Goal: Information Seeking & Learning: Learn about a topic

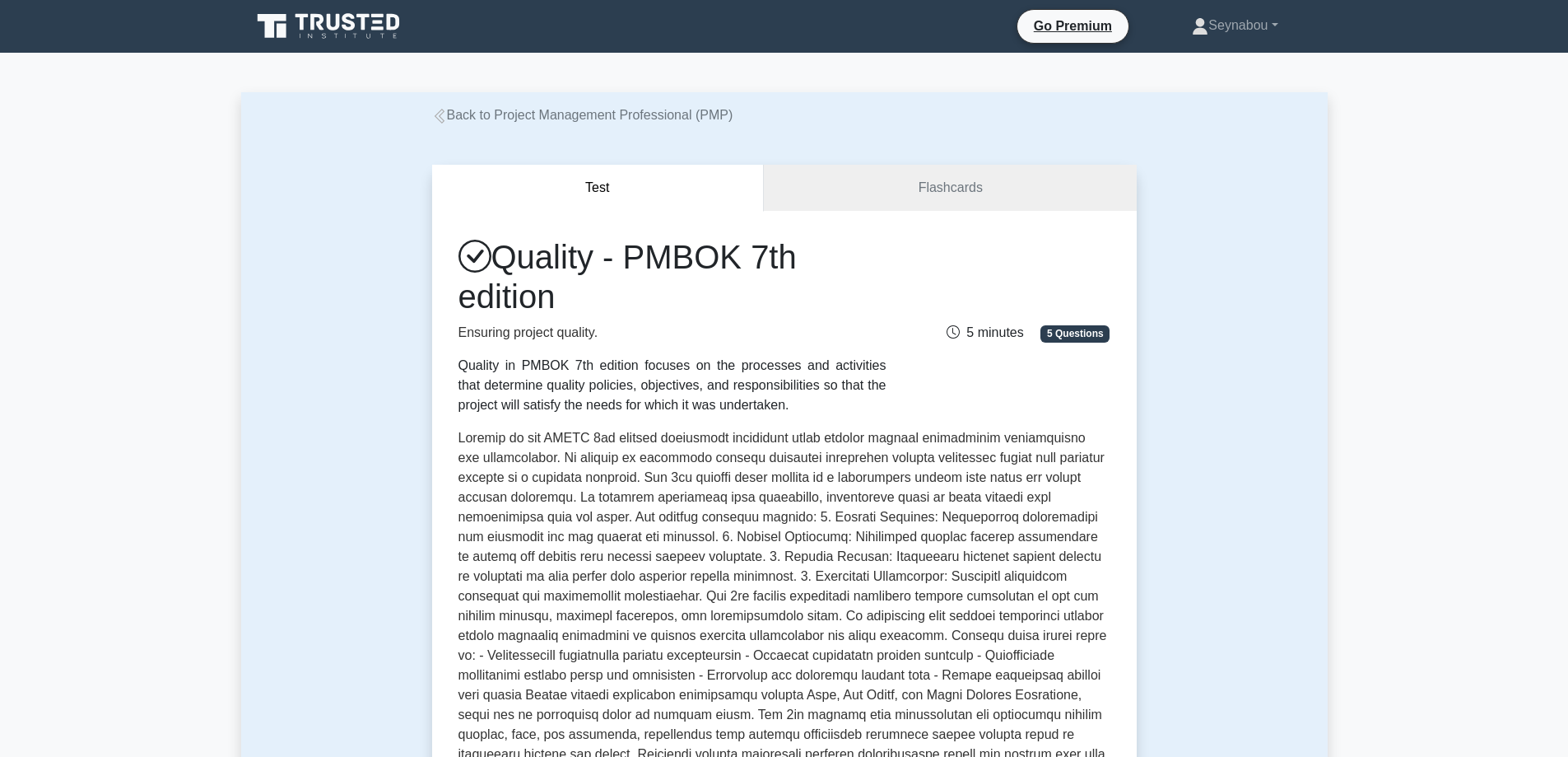
click at [1267, 252] on div "Test Flashcards Quality - PMBOK 7th edition Ensuring project quality. Quality i…" at bounding box center [784, 582] width 1087 height 914
click at [1273, 25] on link "Seynabou" at bounding box center [1235, 26] width 165 height 33
click at [444, 118] on icon at bounding box center [439, 116] width 15 height 15
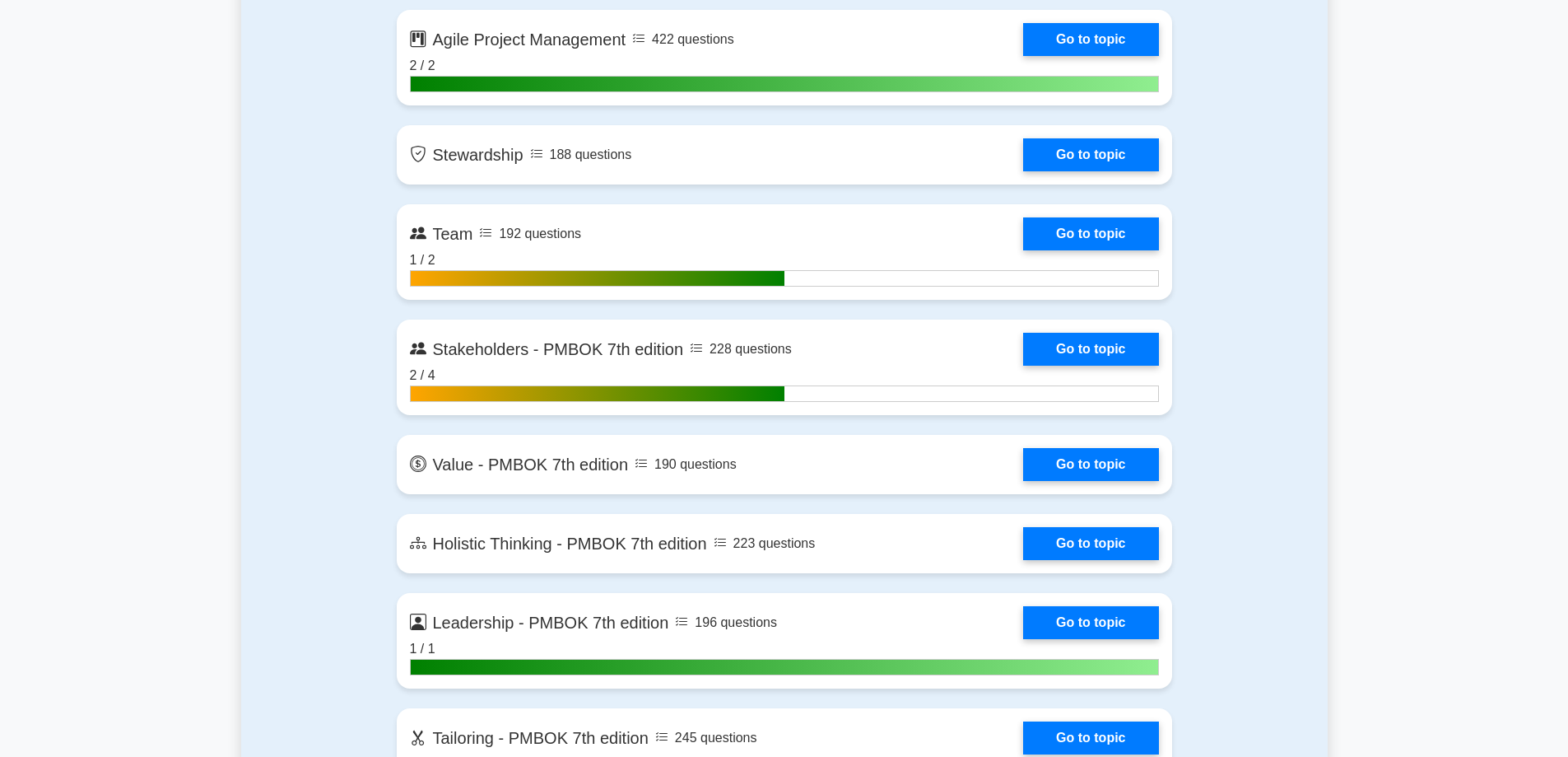
scroll to position [3953, 0]
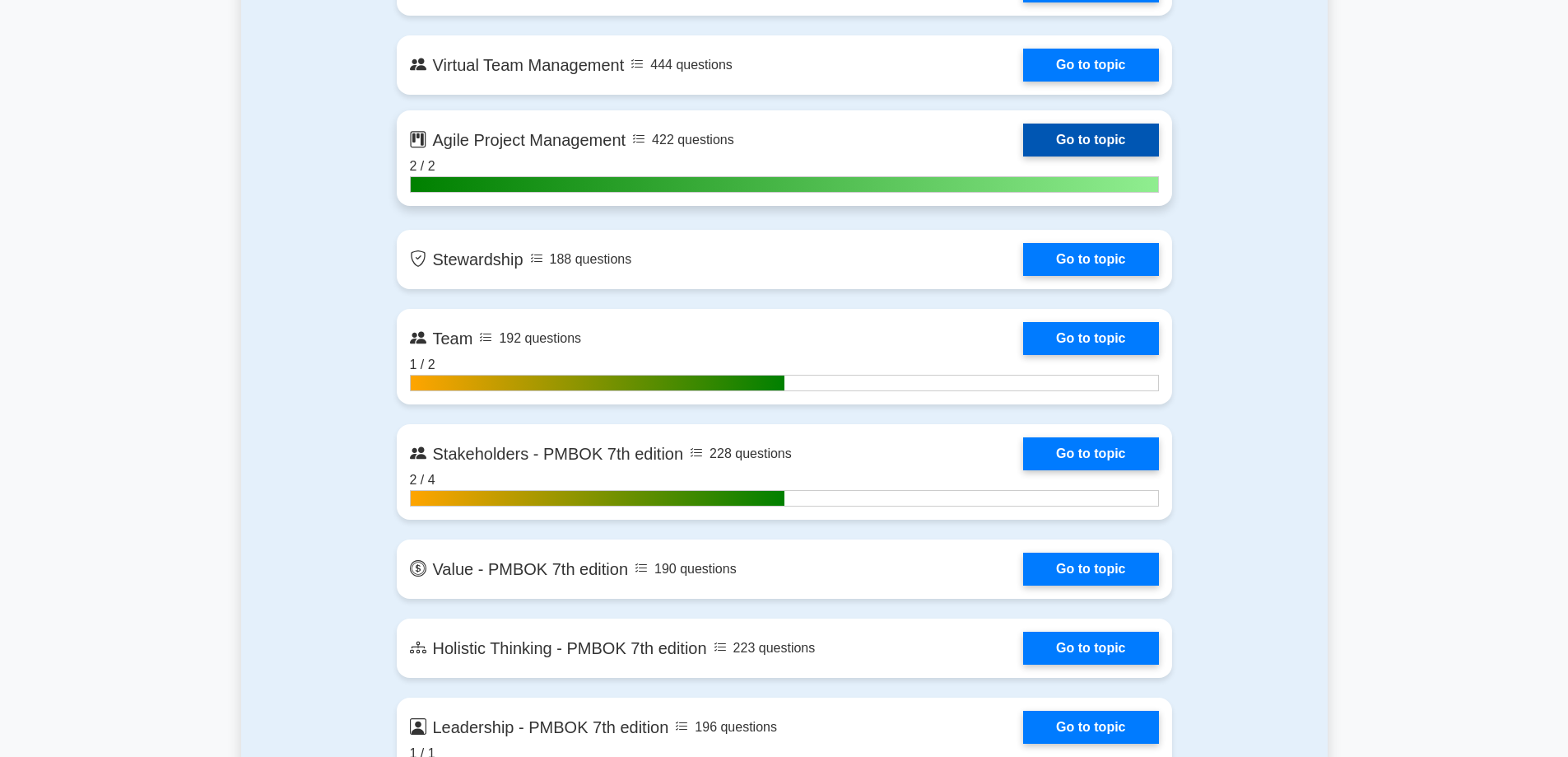
click at [1088, 139] on link "Go to topic" at bounding box center [1091, 140] width 135 height 33
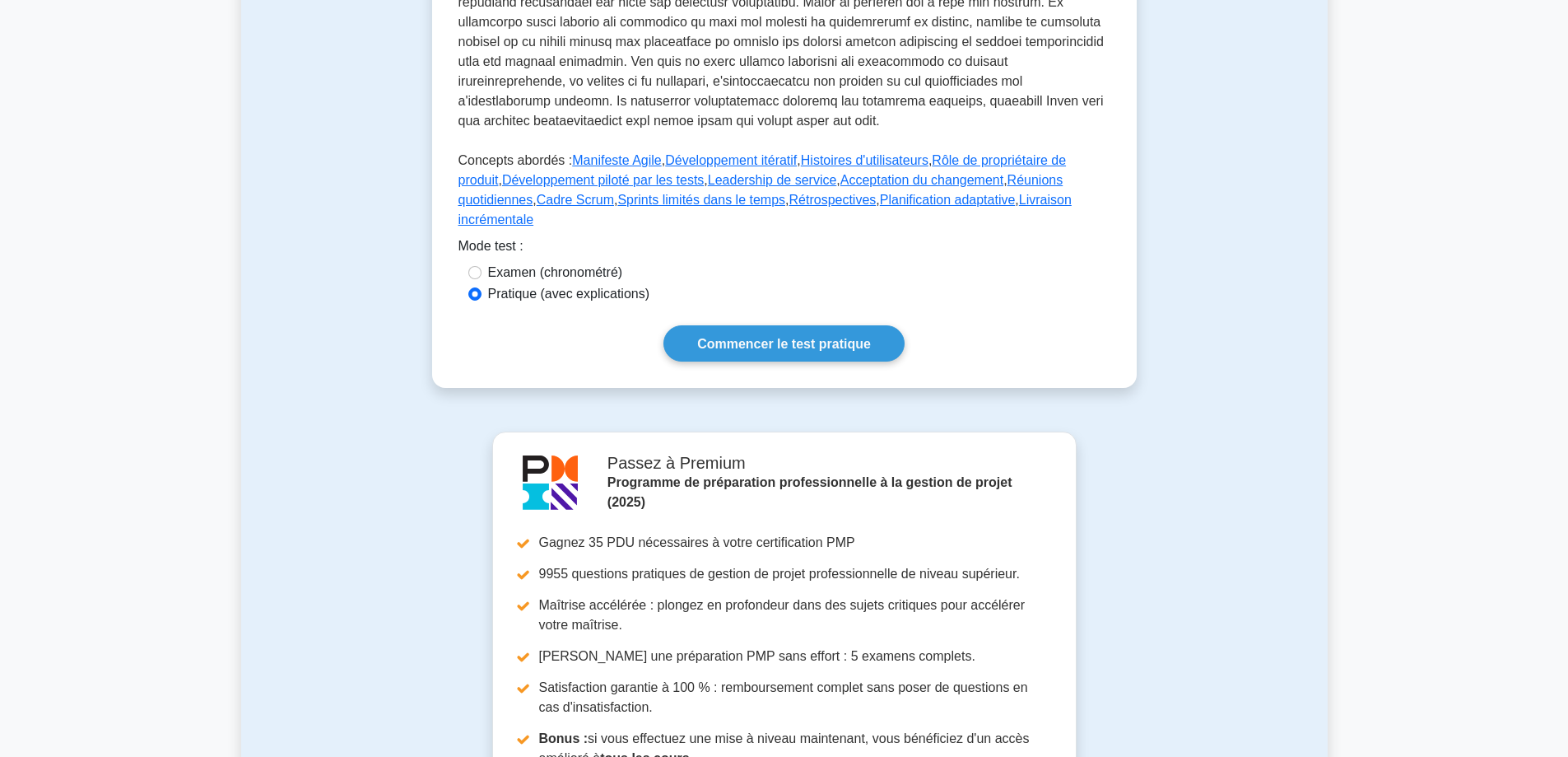
scroll to position [701, 0]
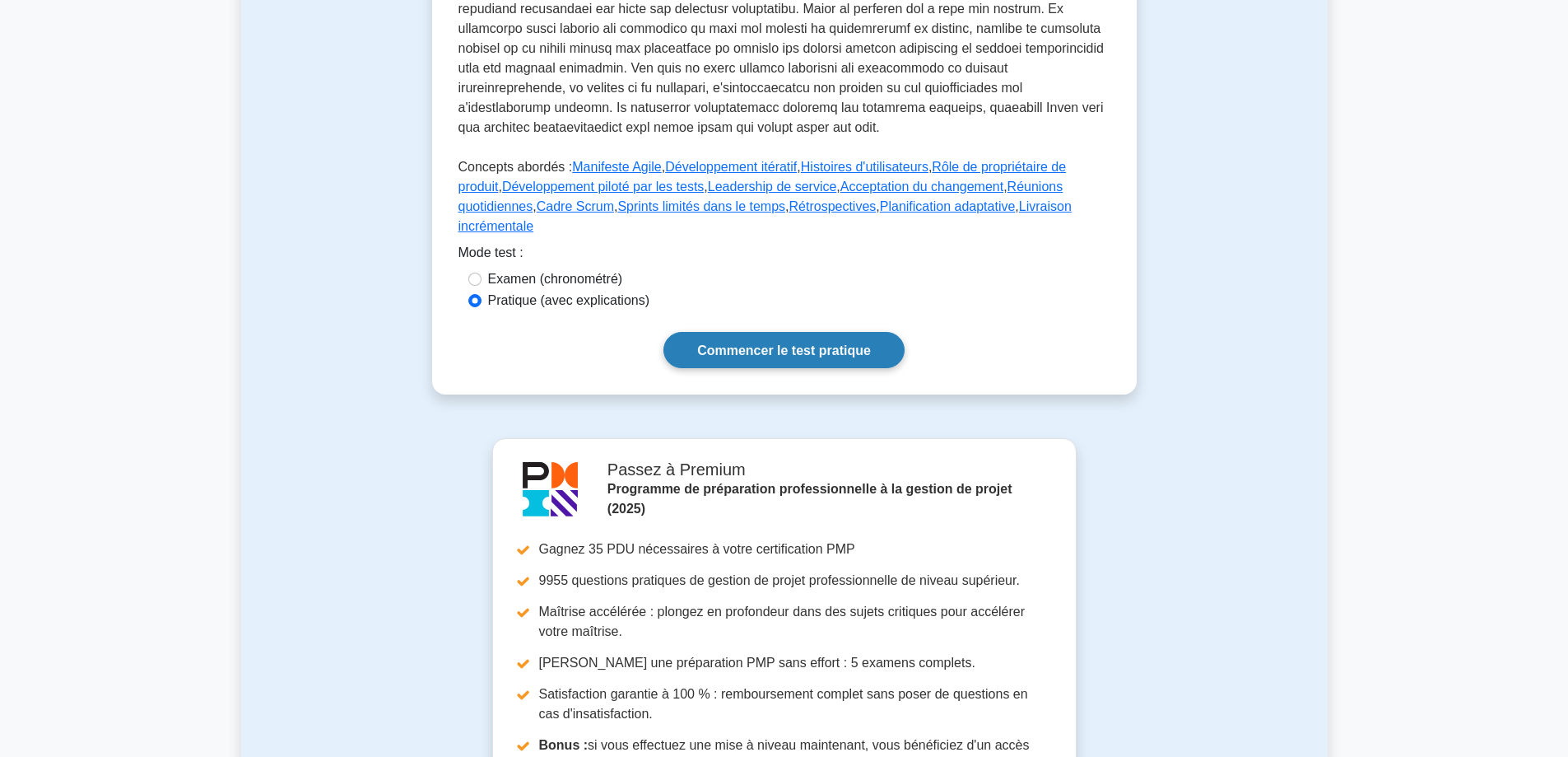
click at [784, 343] on font "Commencer le test pratique" at bounding box center [784, 350] width 174 height 14
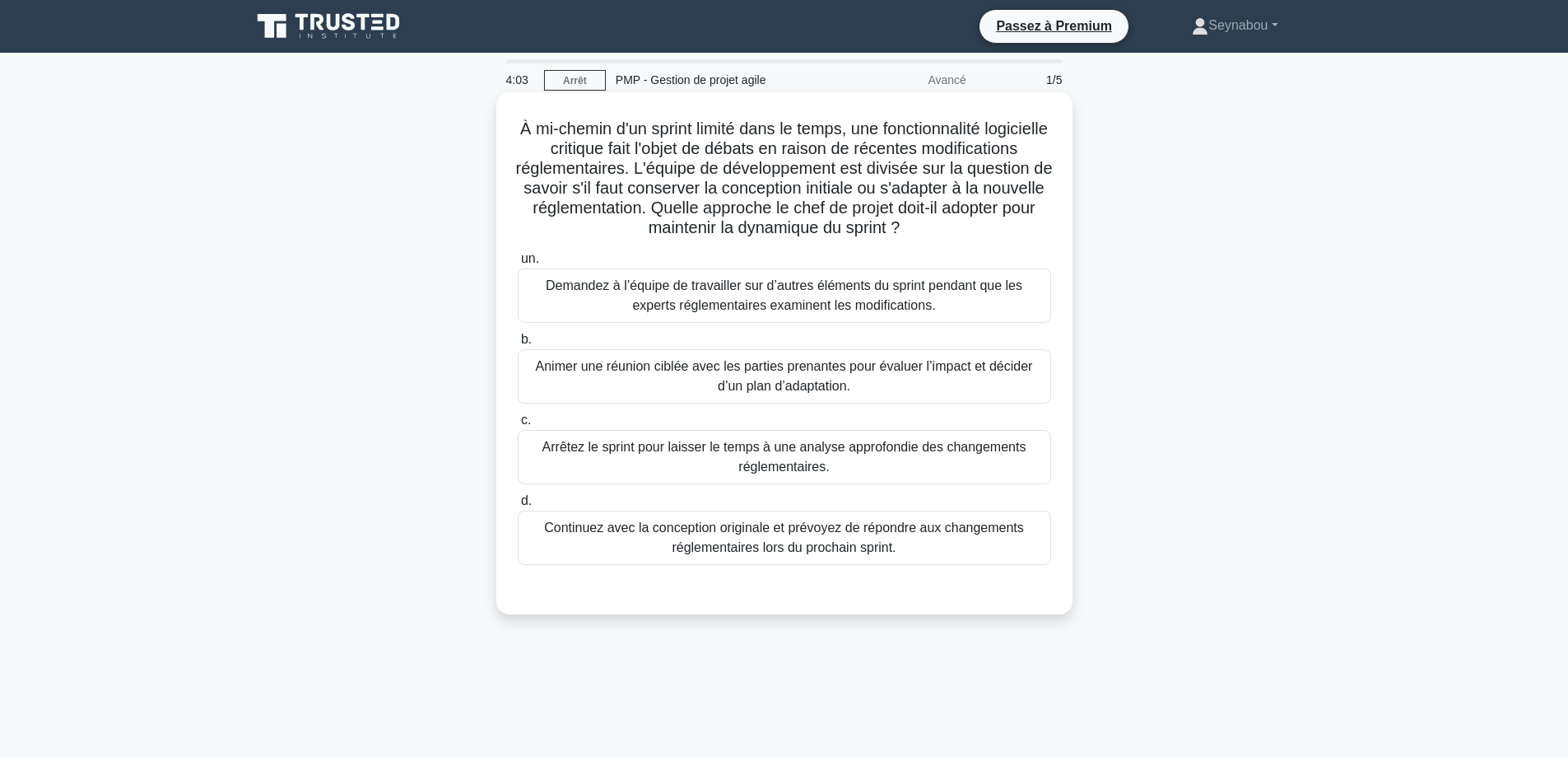
click at [841, 392] on font "Animer une réunion ciblée avec les parties prenantes pour évaluer l’impact et d…" at bounding box center [784, 376] width 497 height 33
click at [518, 345] on input "b. Animer une réunion ciblée avec les parties prenantes pour évaluer l’impact e…" at bounding box center [518, 340] width 0 height 11
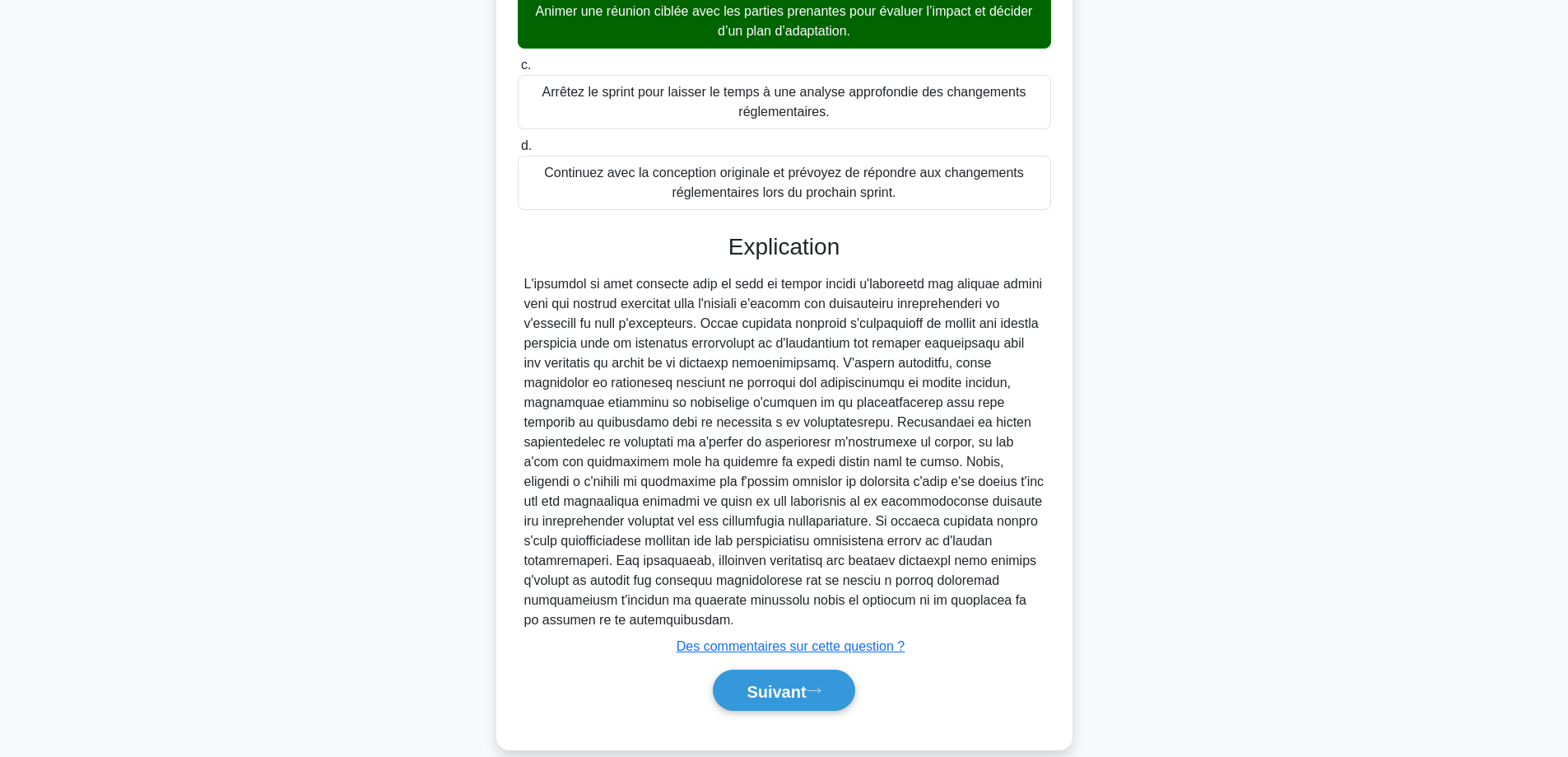
scroll to position [361, 0]
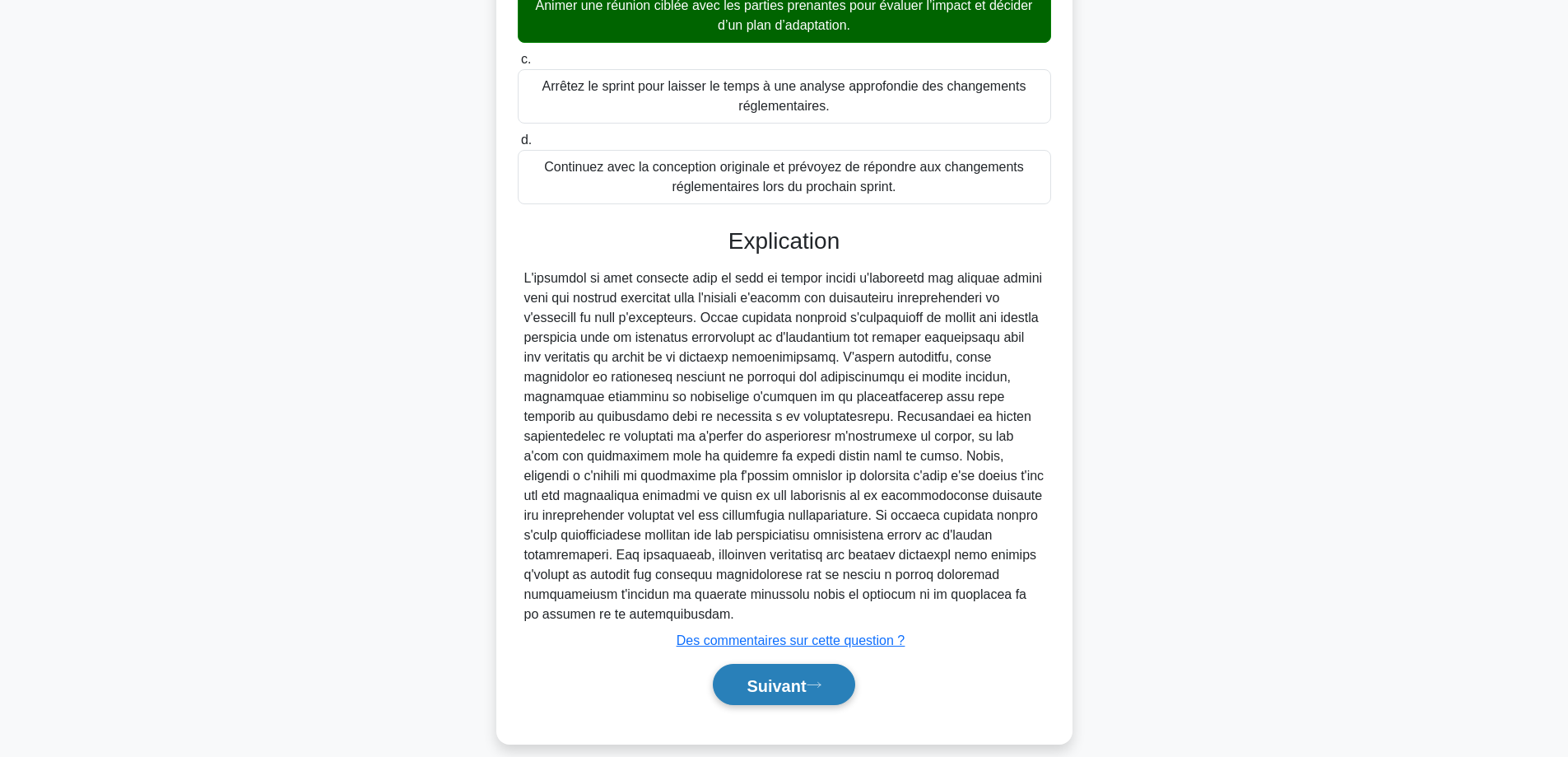
click at [792, 676] on font "Suivant" at bounding box center [776, 686] width 59 height 19
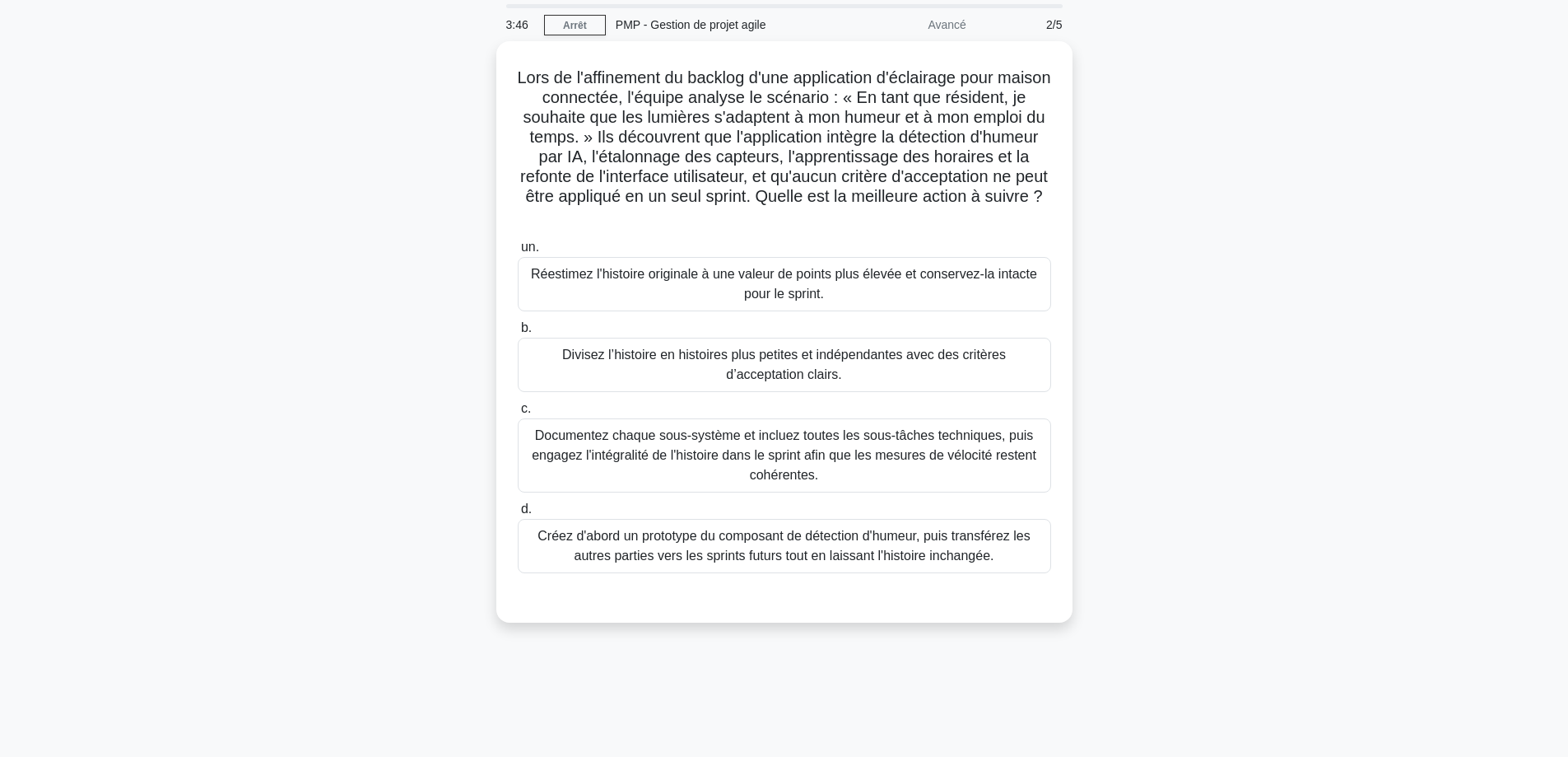
scroll to position [0, 0]
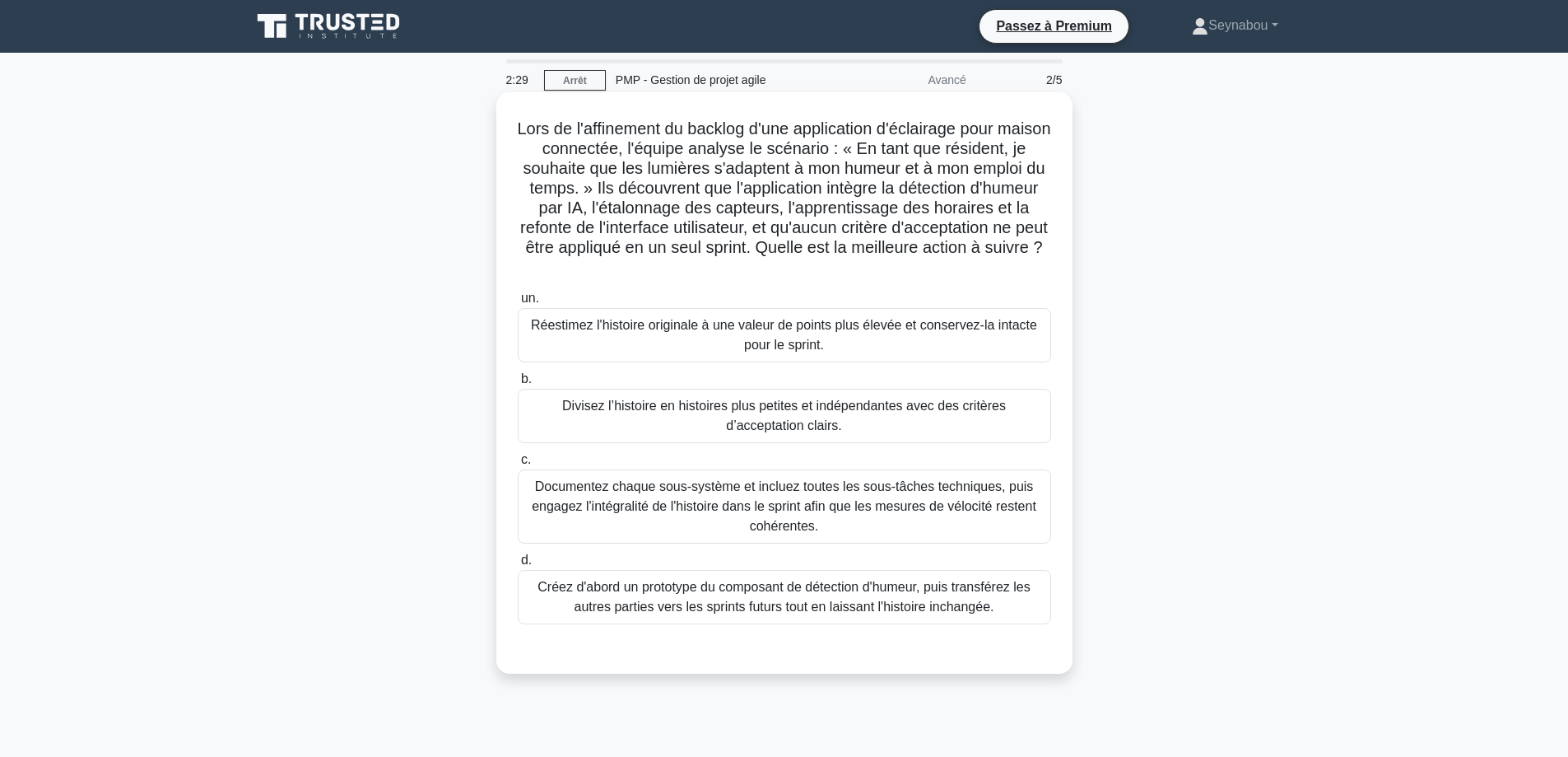
click at [842, 504] on font "Documentez chaque sous-système et incluez toutes les sous-tâches techniques, pu…" at bounding box center [784, 506] width 504 height 54
click at [518, 465] on input "c. Documentez chaque sous-système et incluez toutes les sous-tâches techniques,…" at bounding box center [518, 460] width 0 height 11
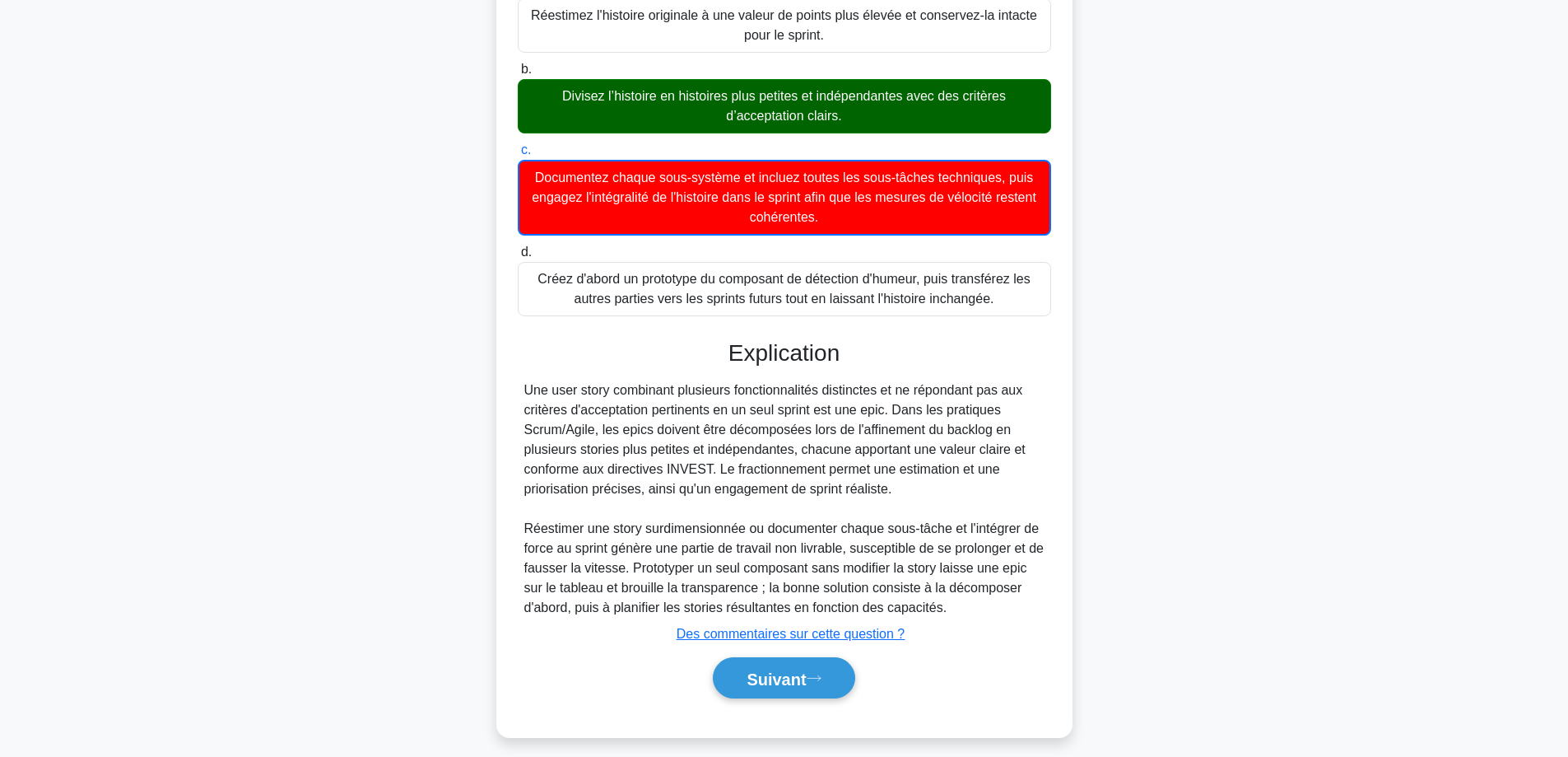
scroll to position [323, 0]
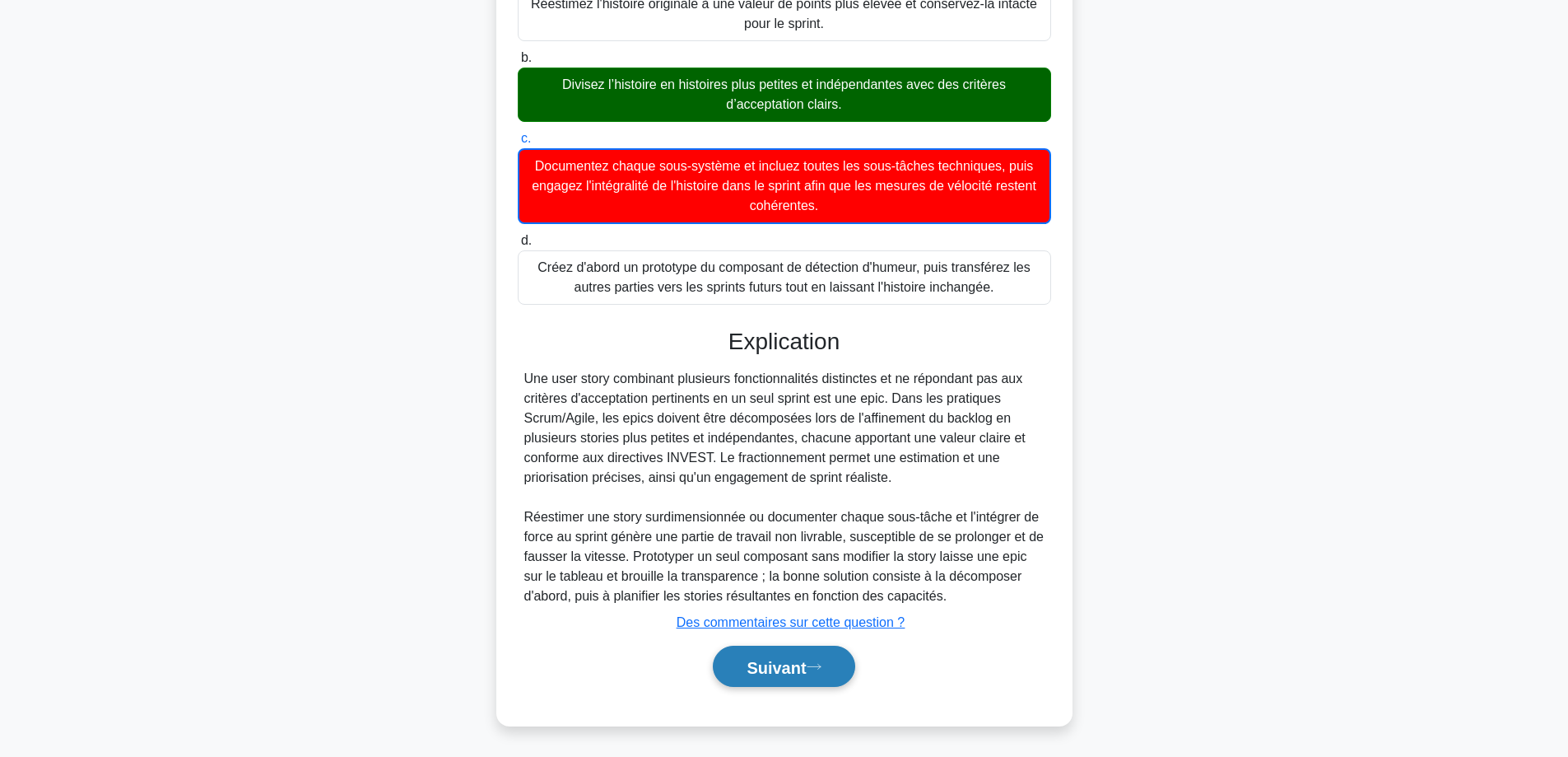
click at [784, 668] on font "Suivant" at bounding box center [776, 667] width 59 height 19
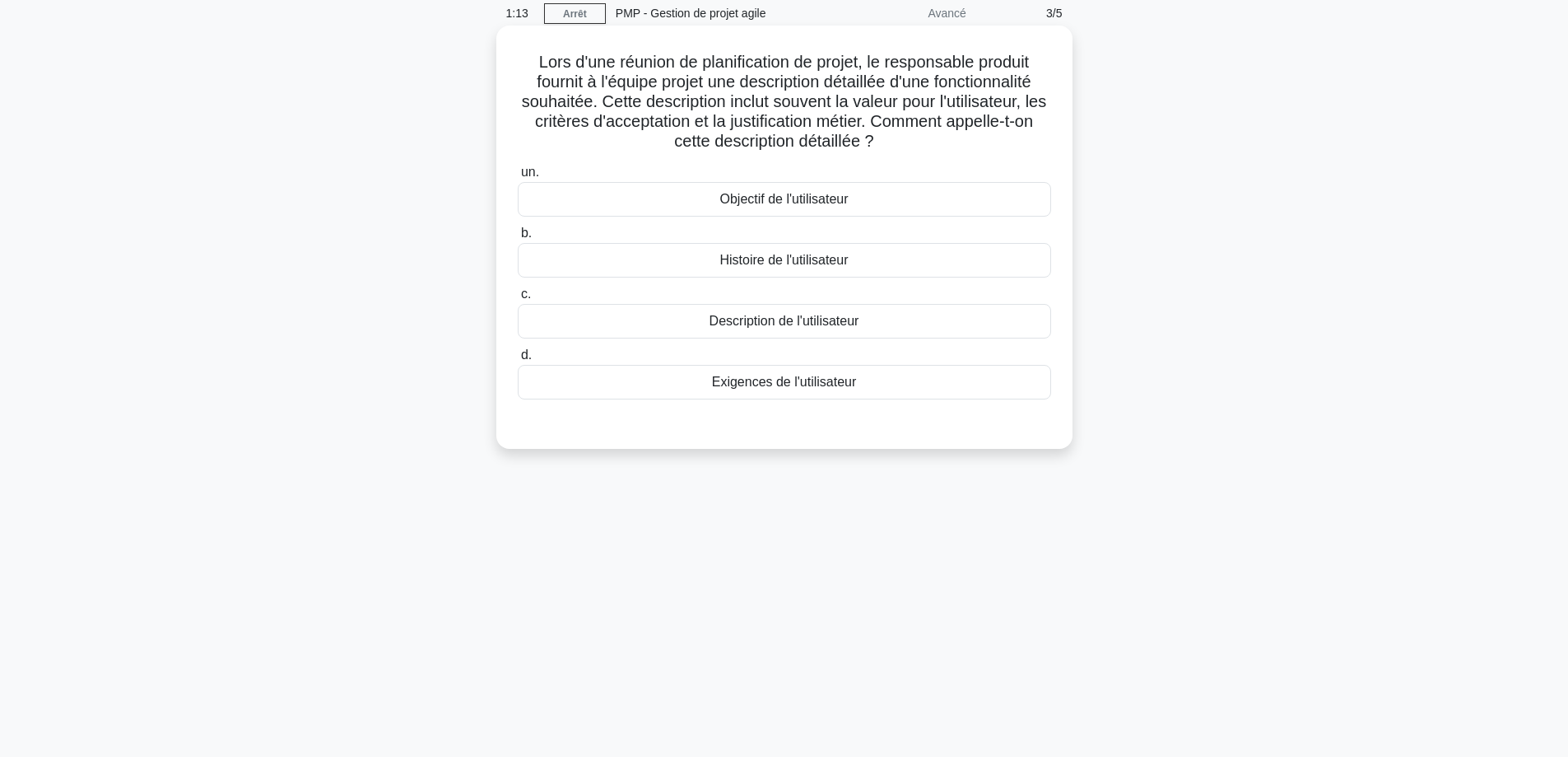
scroll to position [0, 0]
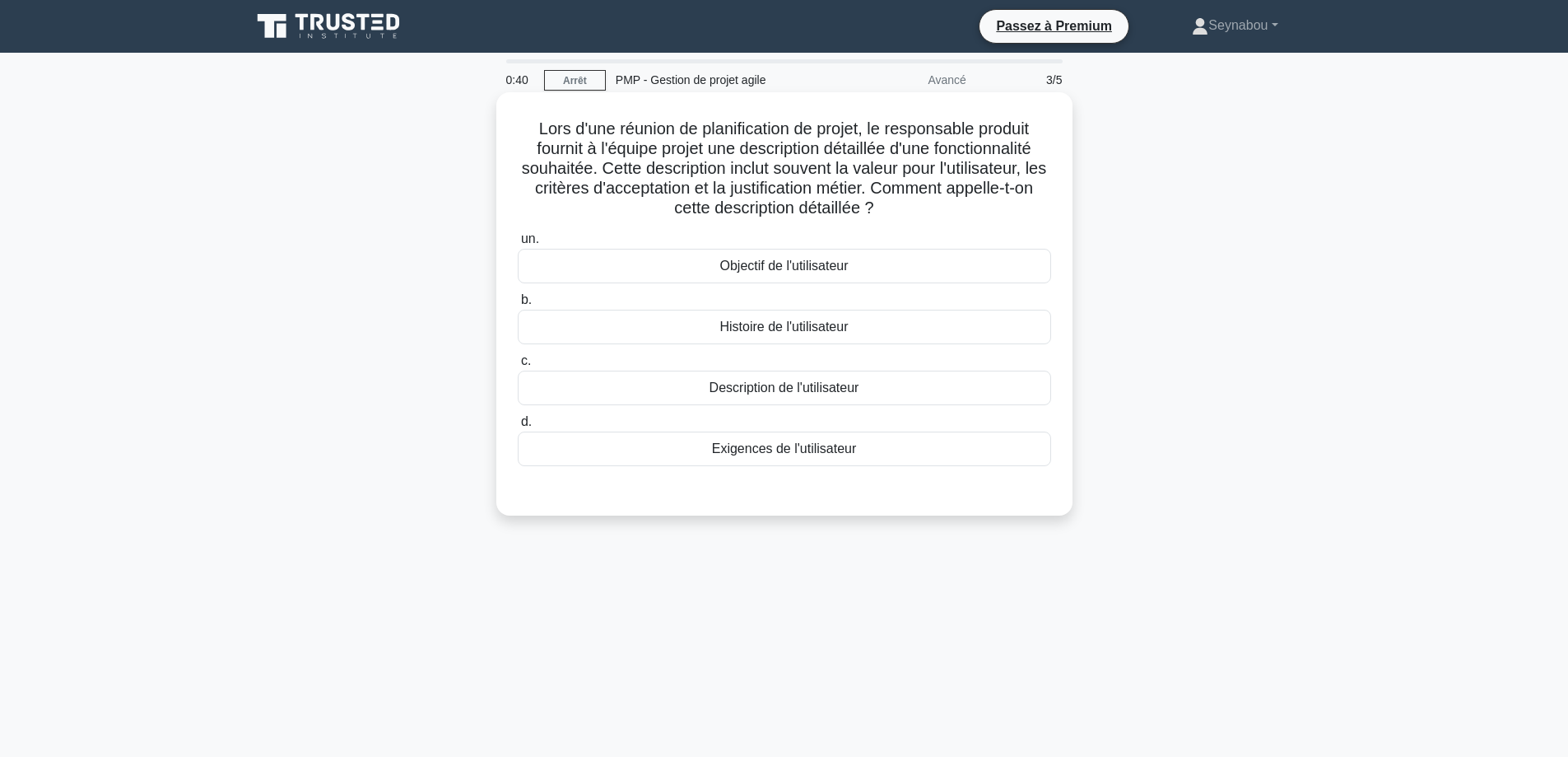
click at [841, 325] on font "Histoire de l'utilisateur" at bounding box center [784, 326] width 129 height 14
click at [518, 305] on input "b. Histoire de l'utilisateur" at bounding box center [518, 301] width 0 height 11
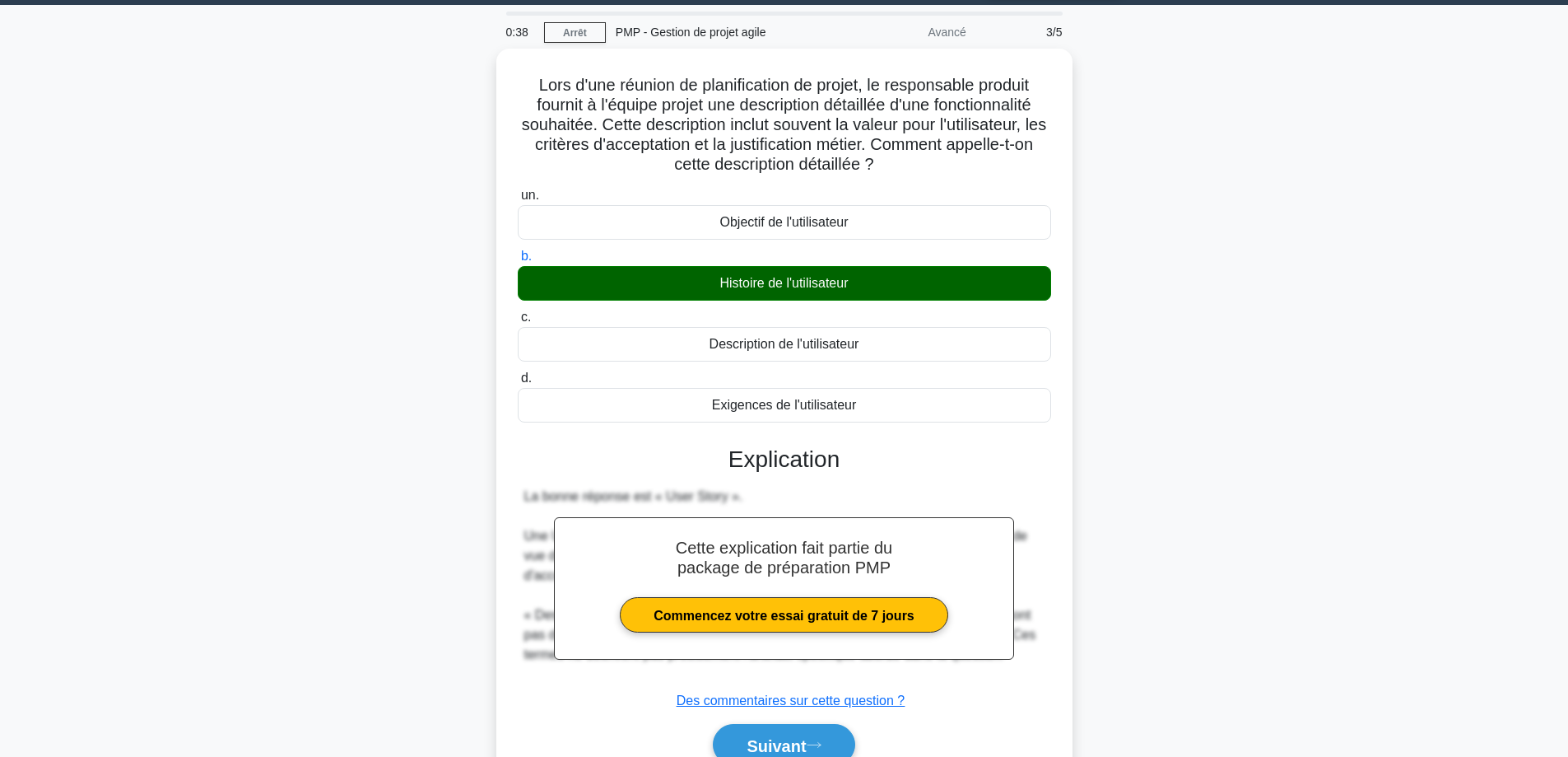
scroll to position [132, 0]
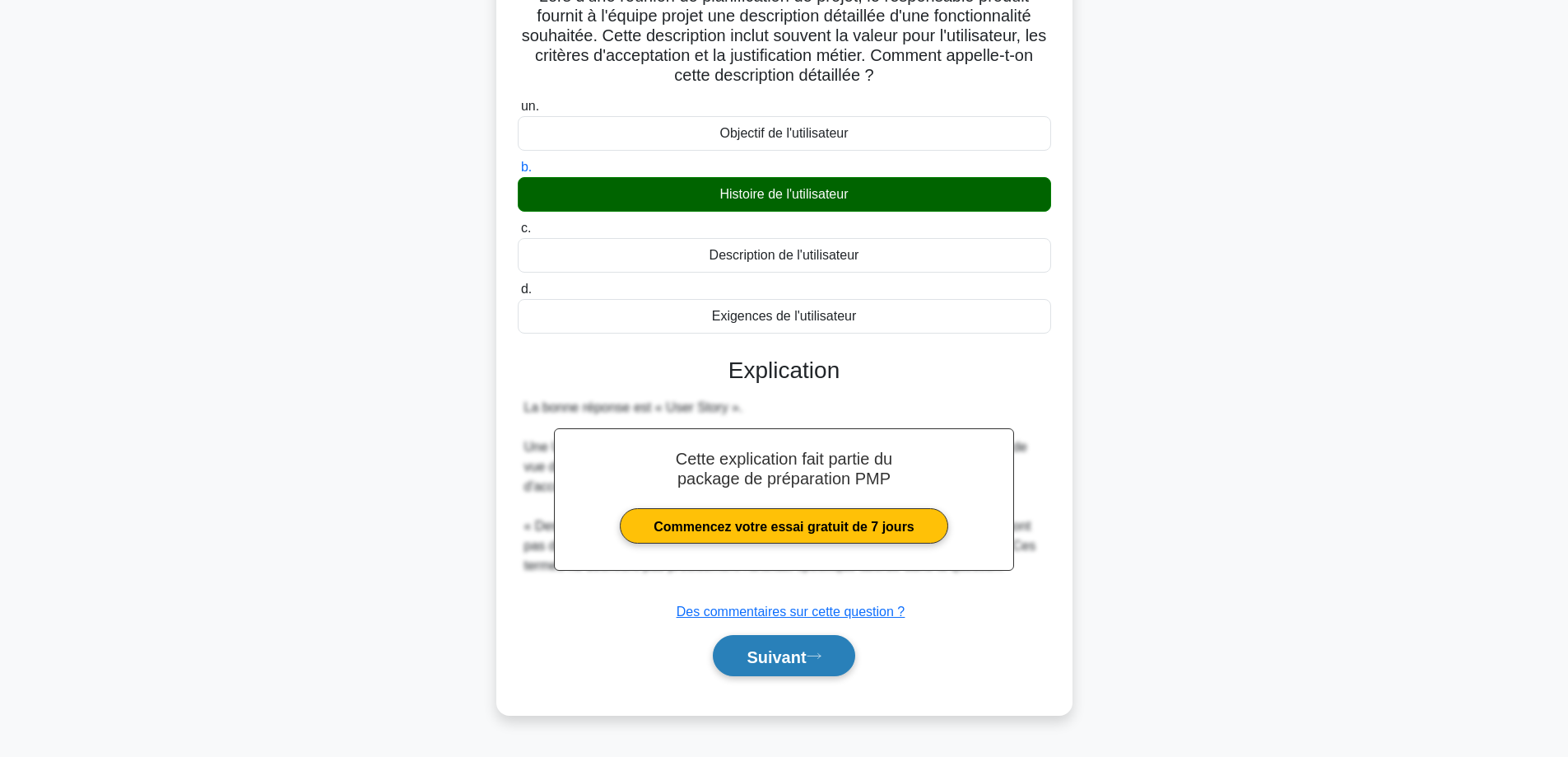
click at [806, 654] on font "Suivant" at bounding box center [776, 656] width 59 height 19
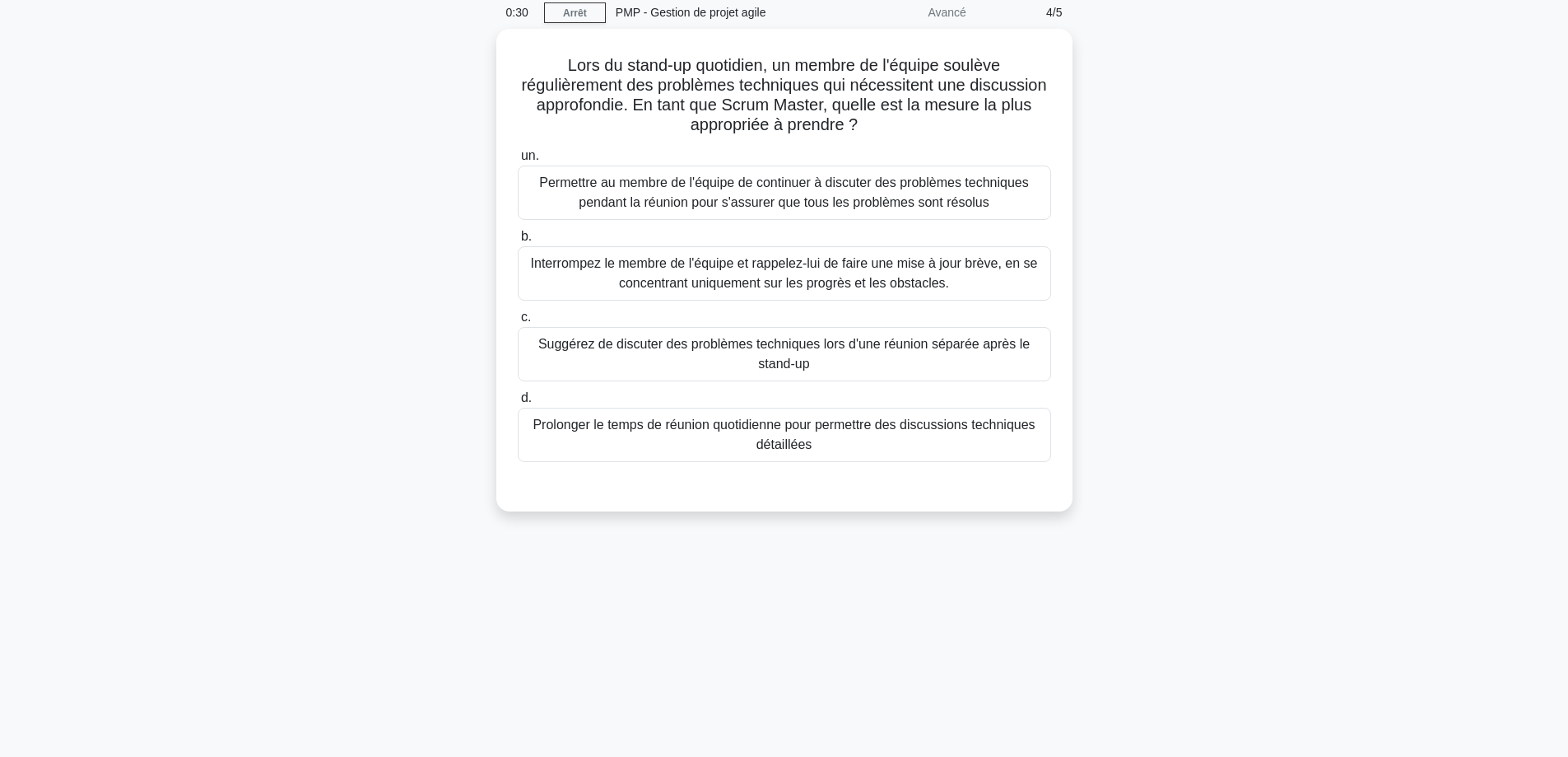
scroll to position [0, 0]
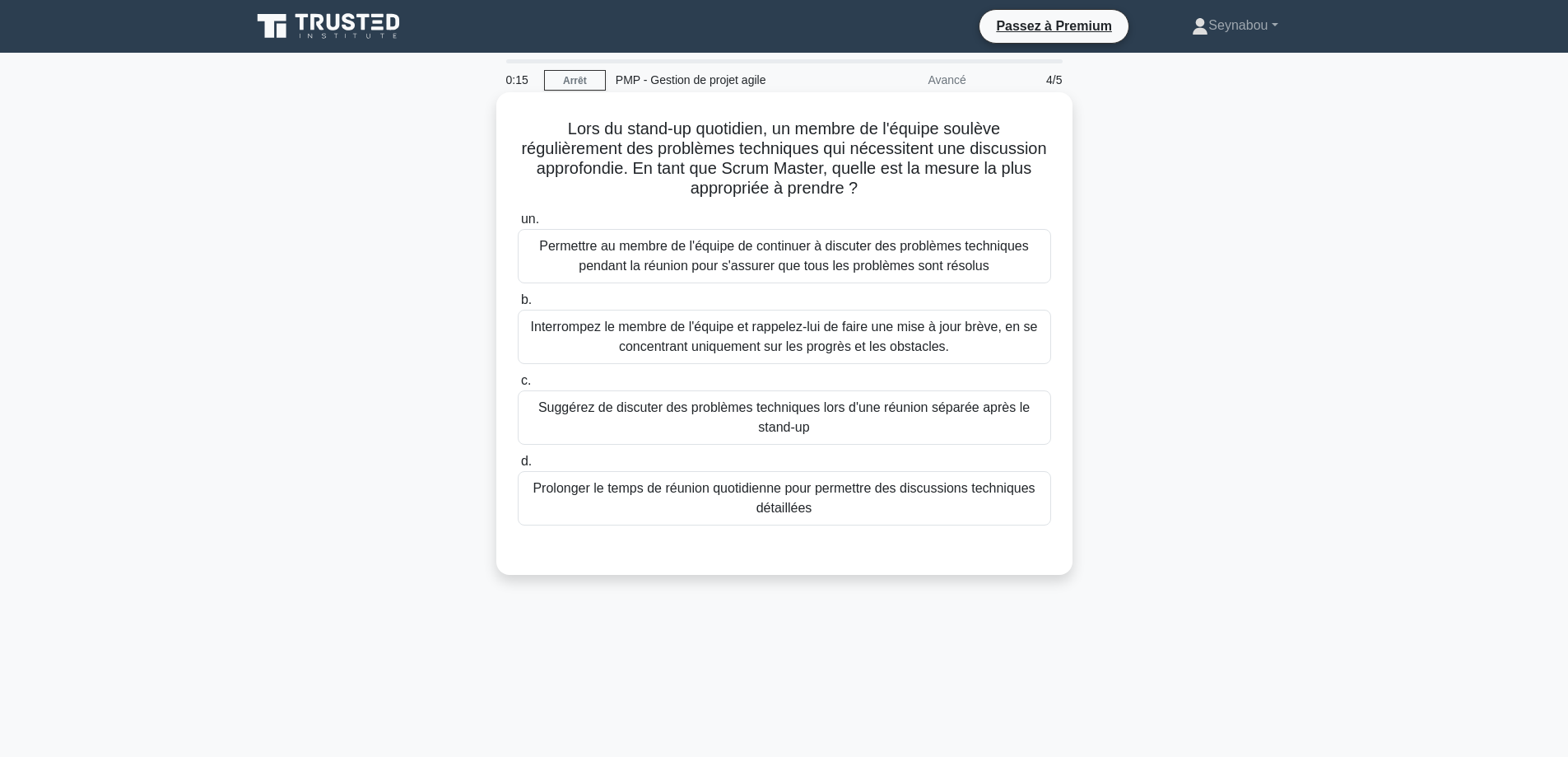
click at [909, 407] on font "Suggérez de discuter des problèmes techniques lors d'une réunion séparée après …" at bounding box center [784, 416] width 491 height 33
click at [518, 386] on input "c. Suggérez de discuter des problèmes techniques lors d'une réunion séparée apr…" at bounding box center [518, 381] width 0 height 11
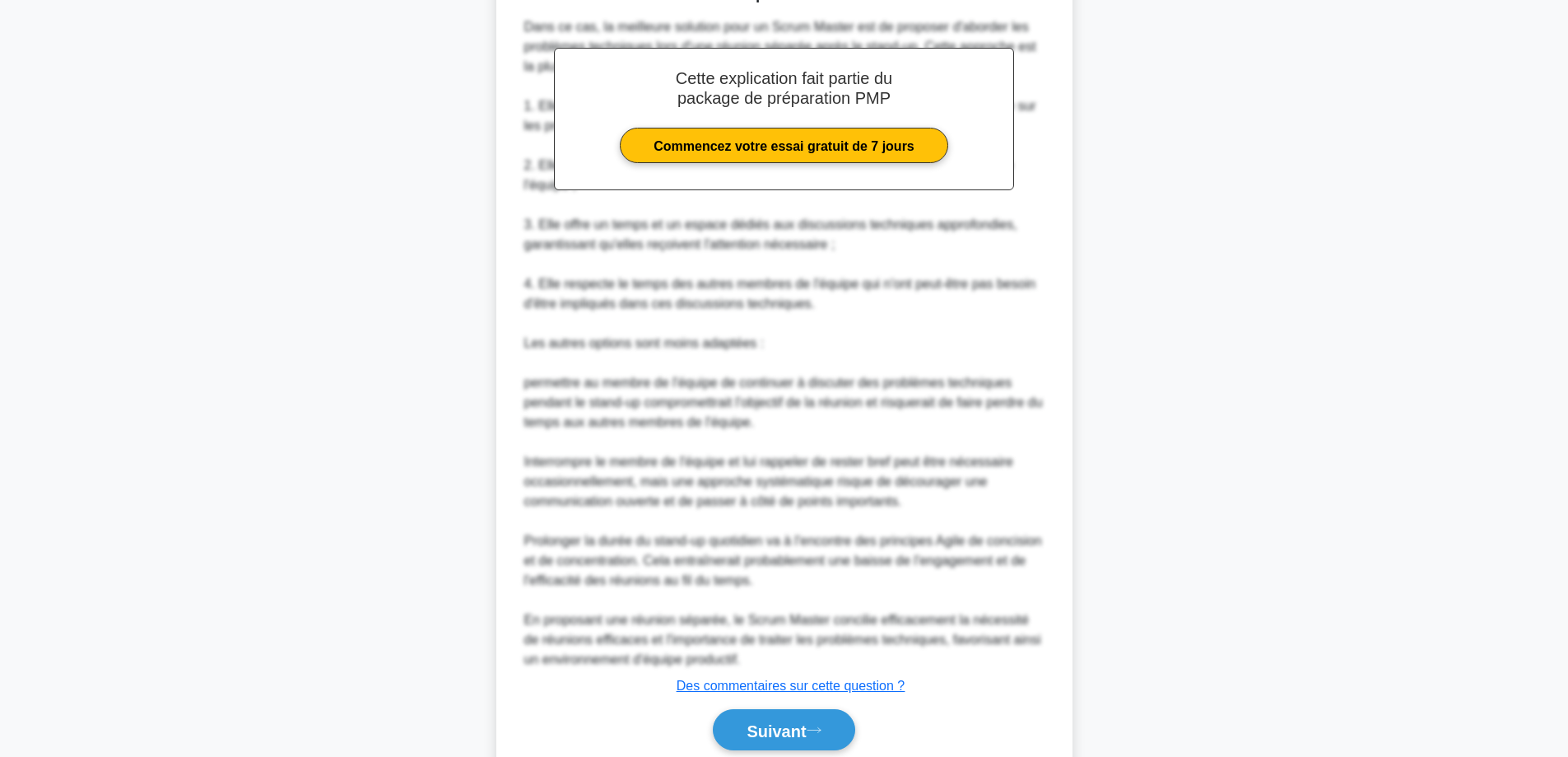
scroll to position [638, 0]
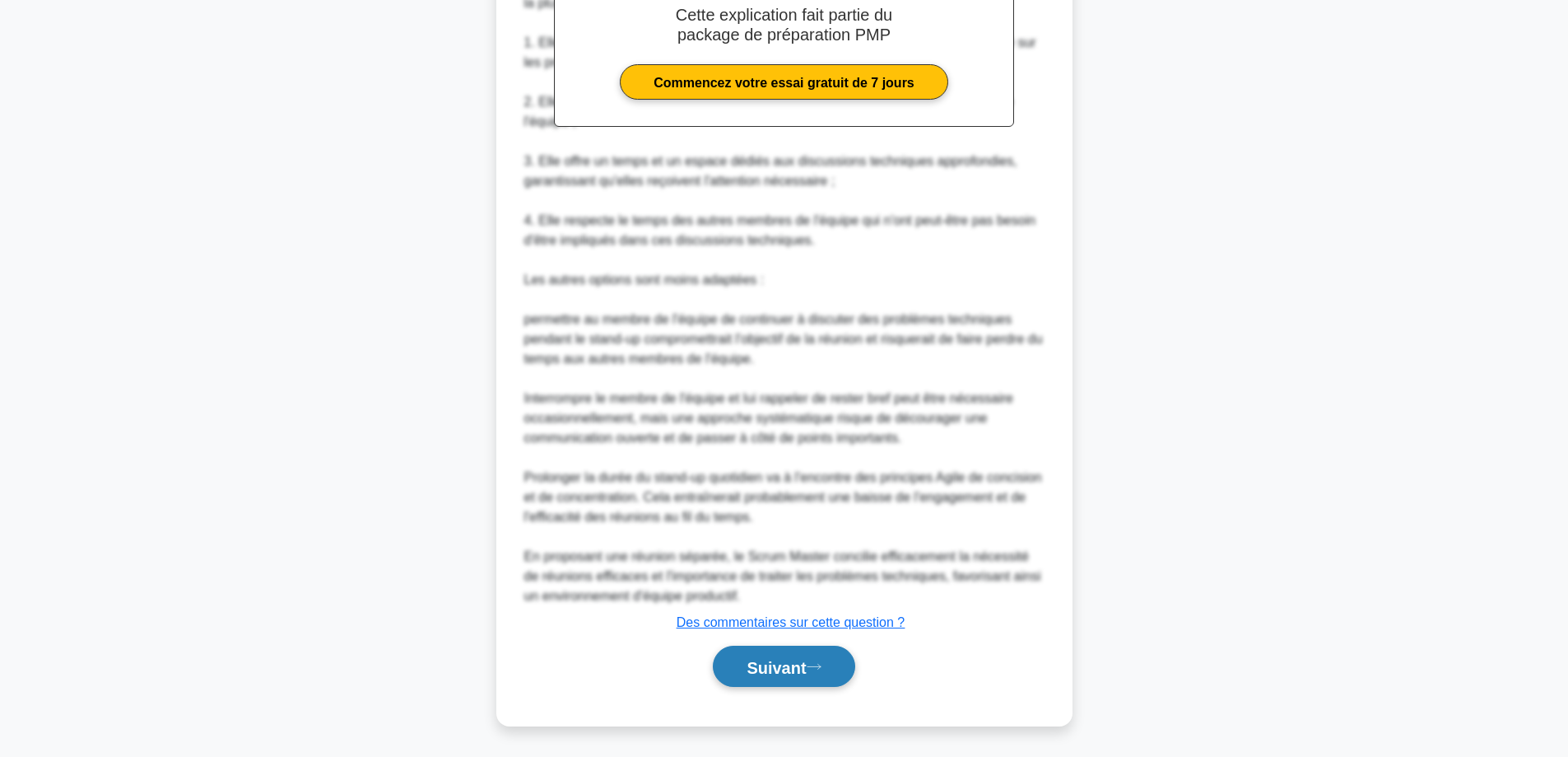
click at [772, 671] on font "Suivant" at bounding box center [776, 667] width 59 height 19
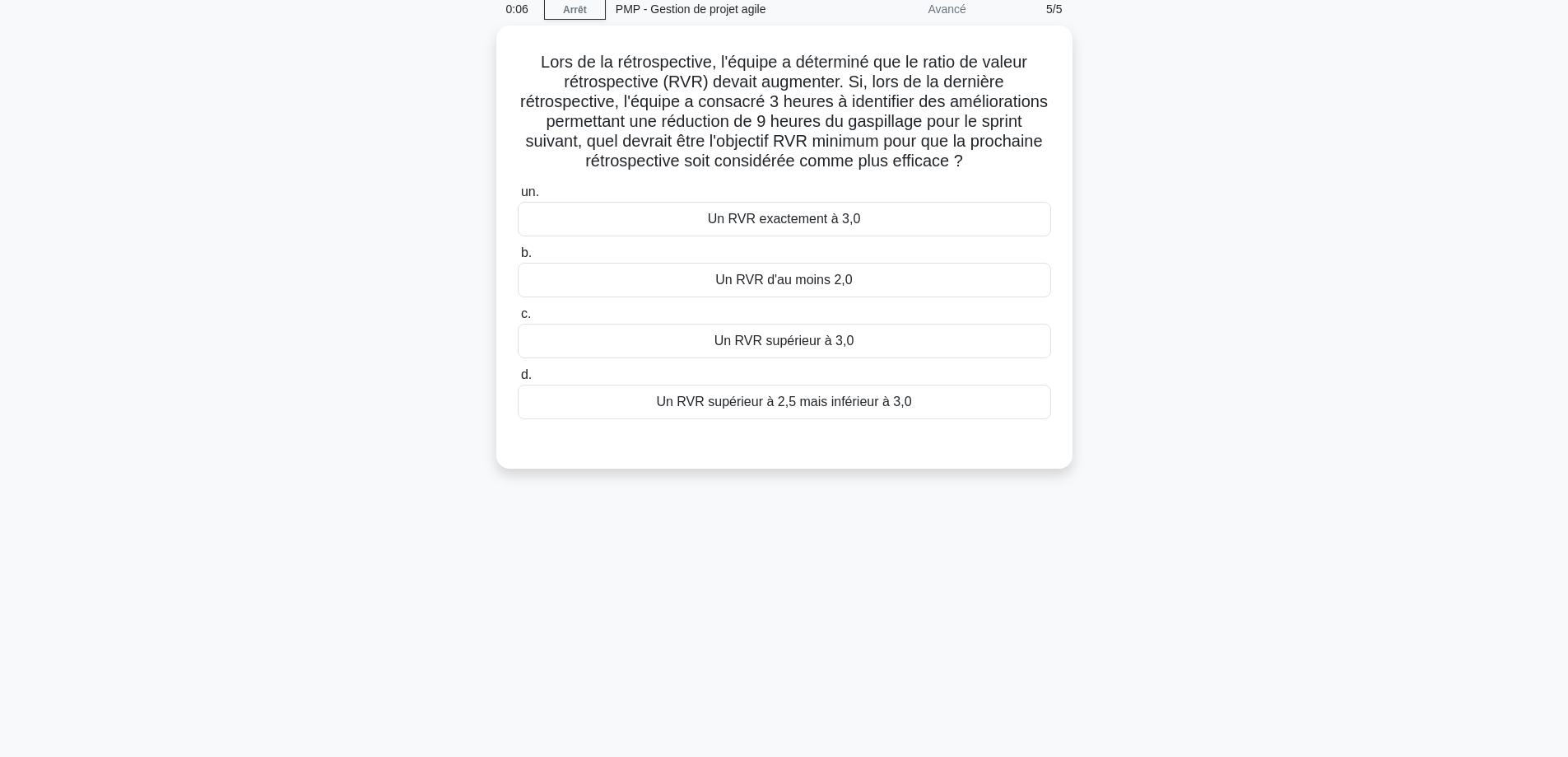
scroll to position [0, 0]
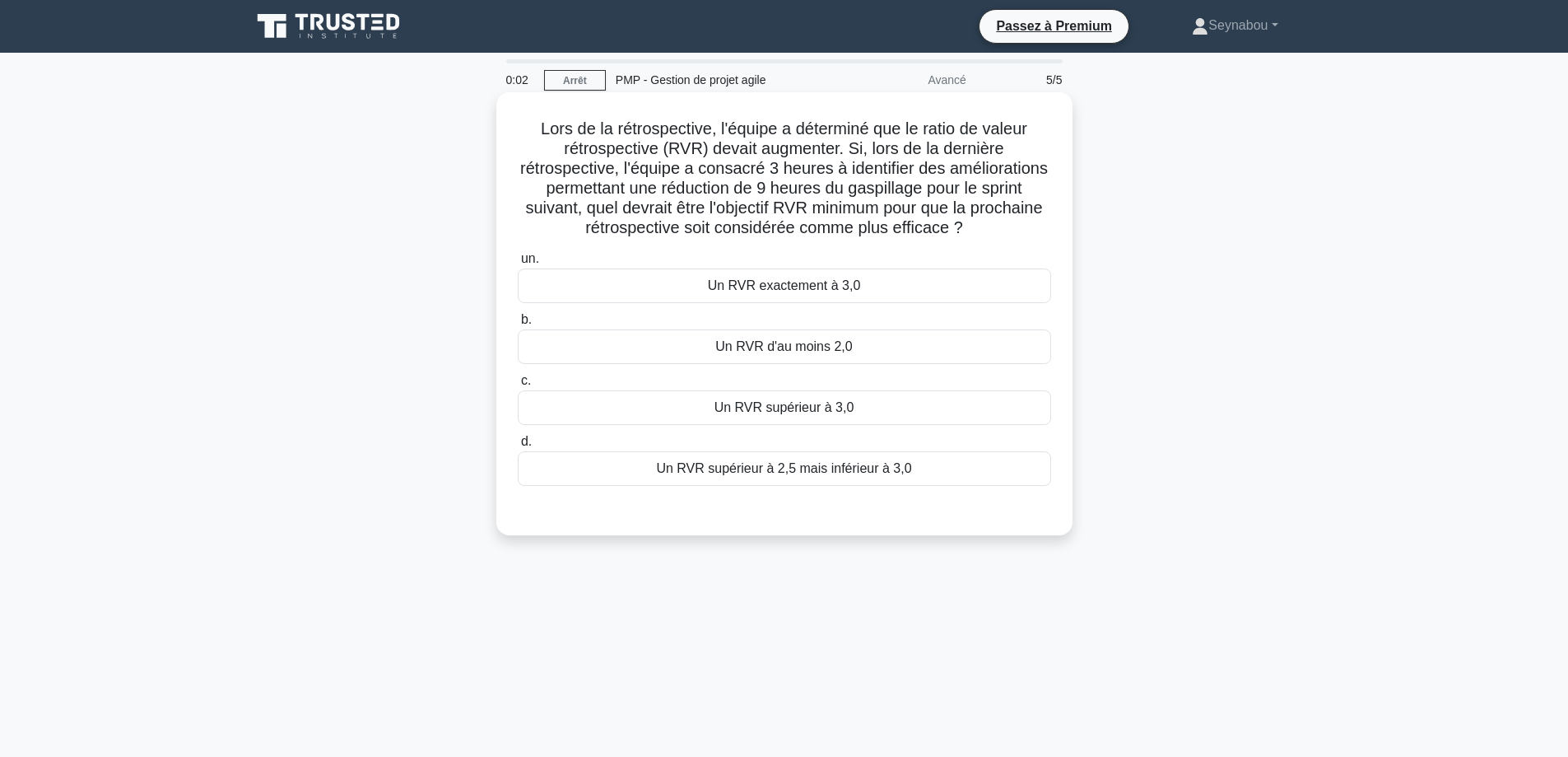
click at [788, 413] on font "Un RVR supérieur à 3,0" at bounding box center [784, 406] width 140 height 14
click at [518, 386] on input "c. Un RVR supérieur à 3,0" at bounding box center [518, 381] width 0 height 11
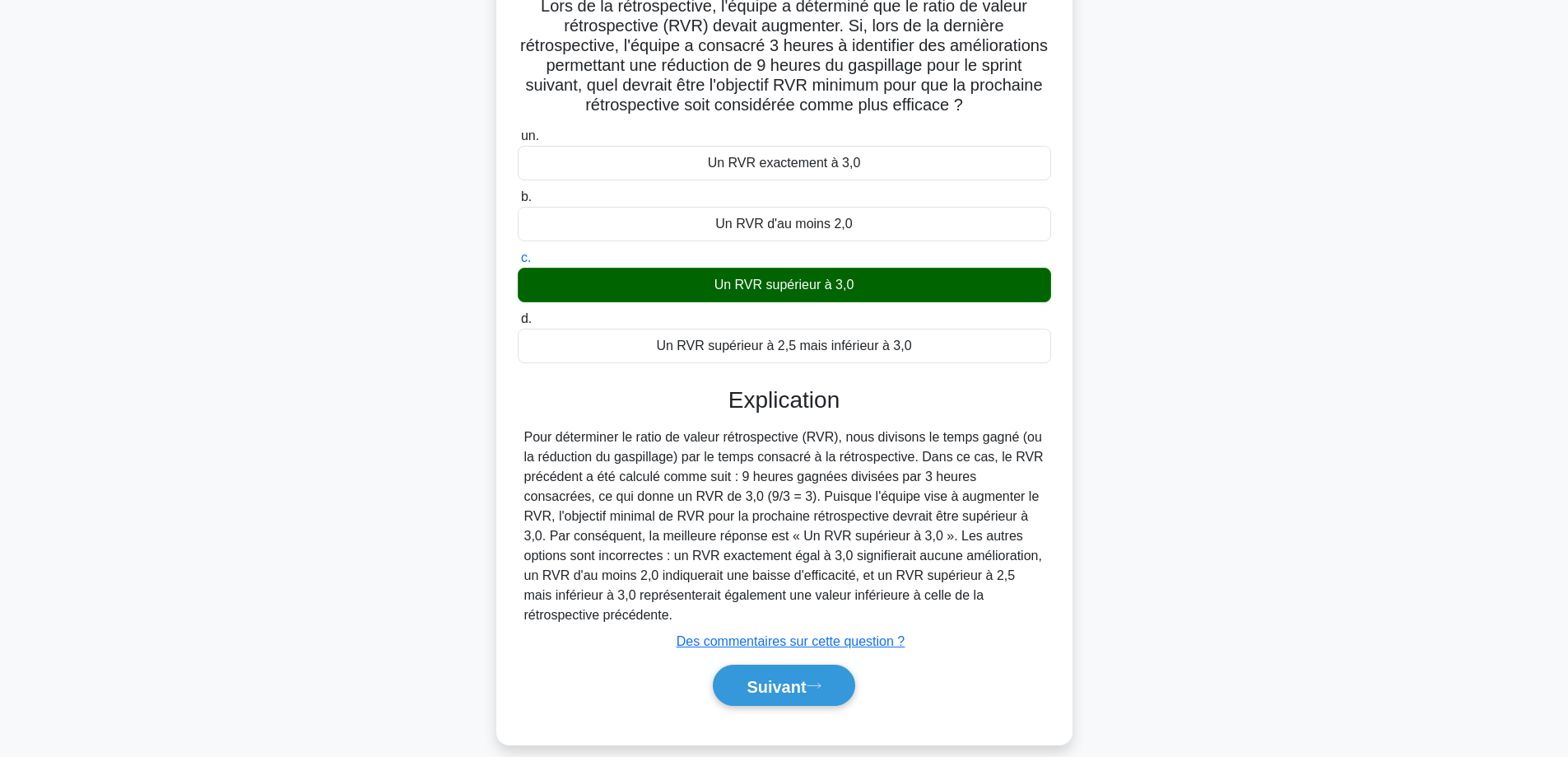
scroll to position [132, 0]
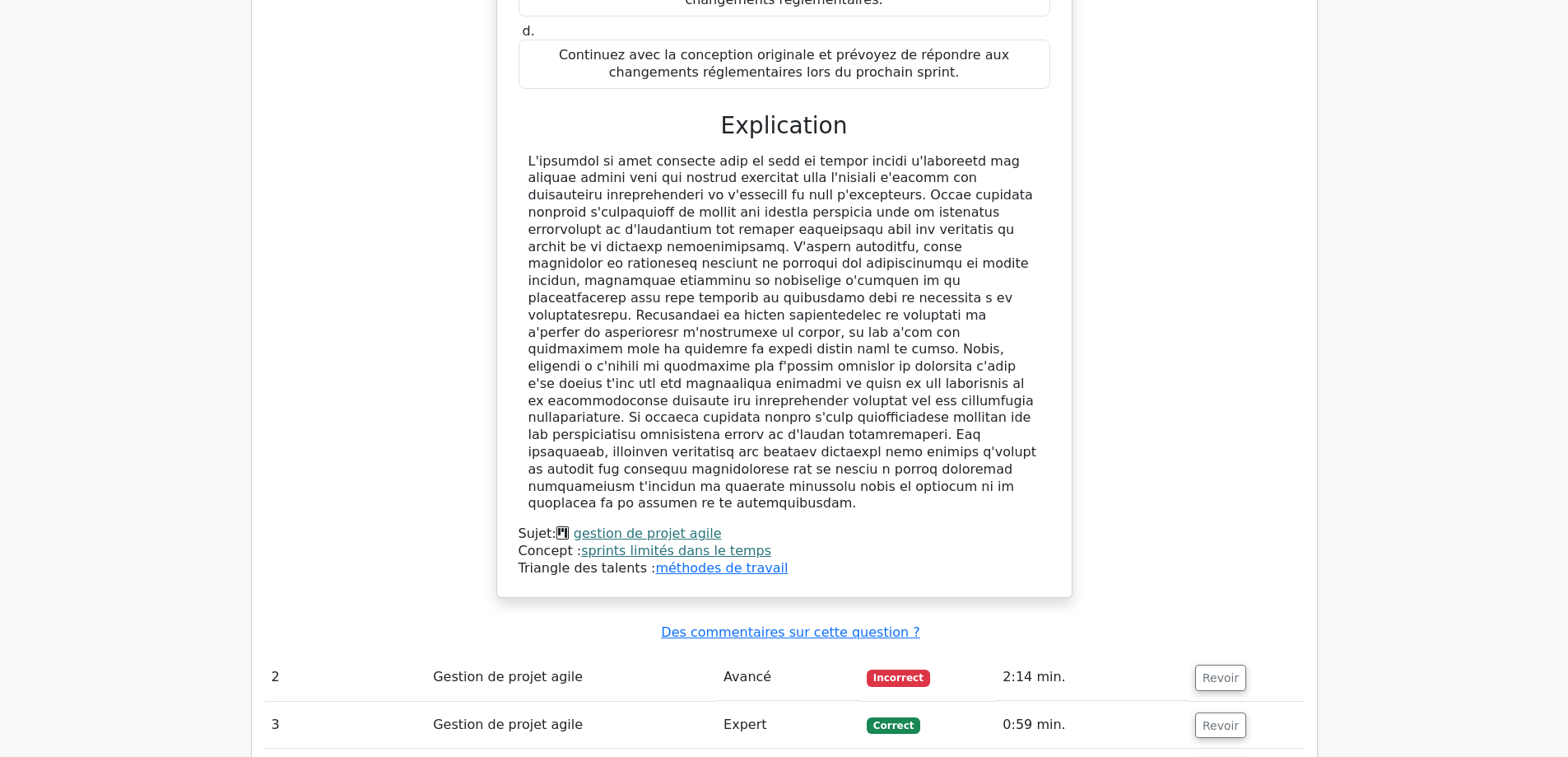
scroll to position [1647, 0]
